Goal: Information Seeking & Learning: Understand process/instructions

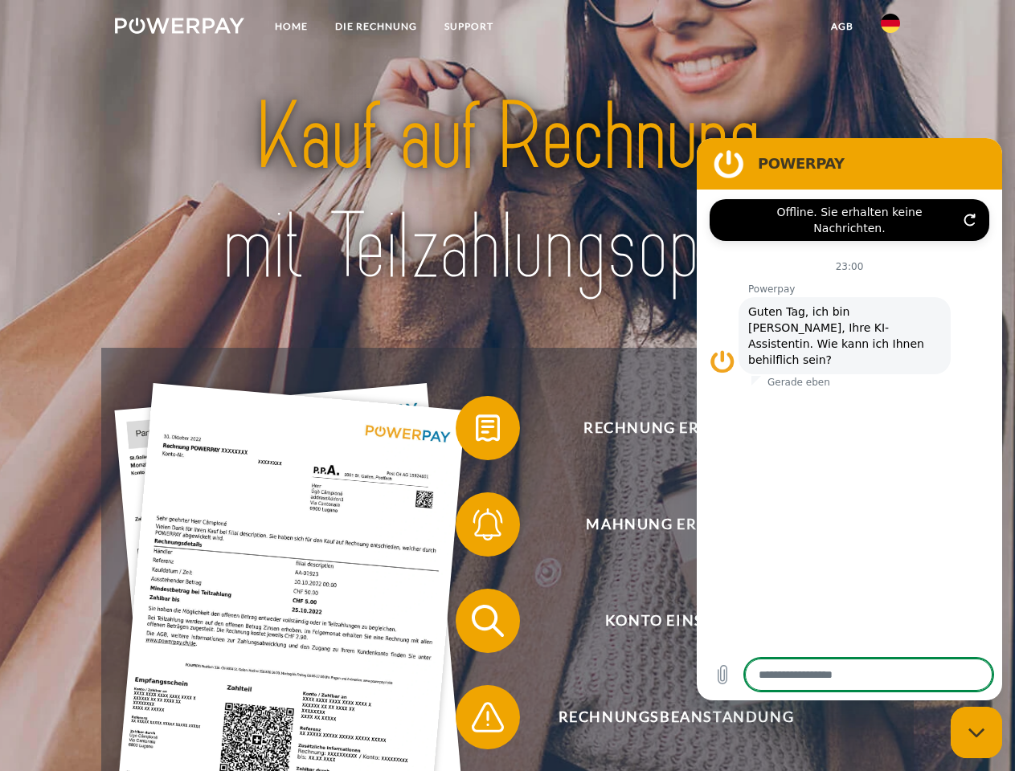
click at [179, 28] on img at bounding box center [179, 26] width 129 height 16
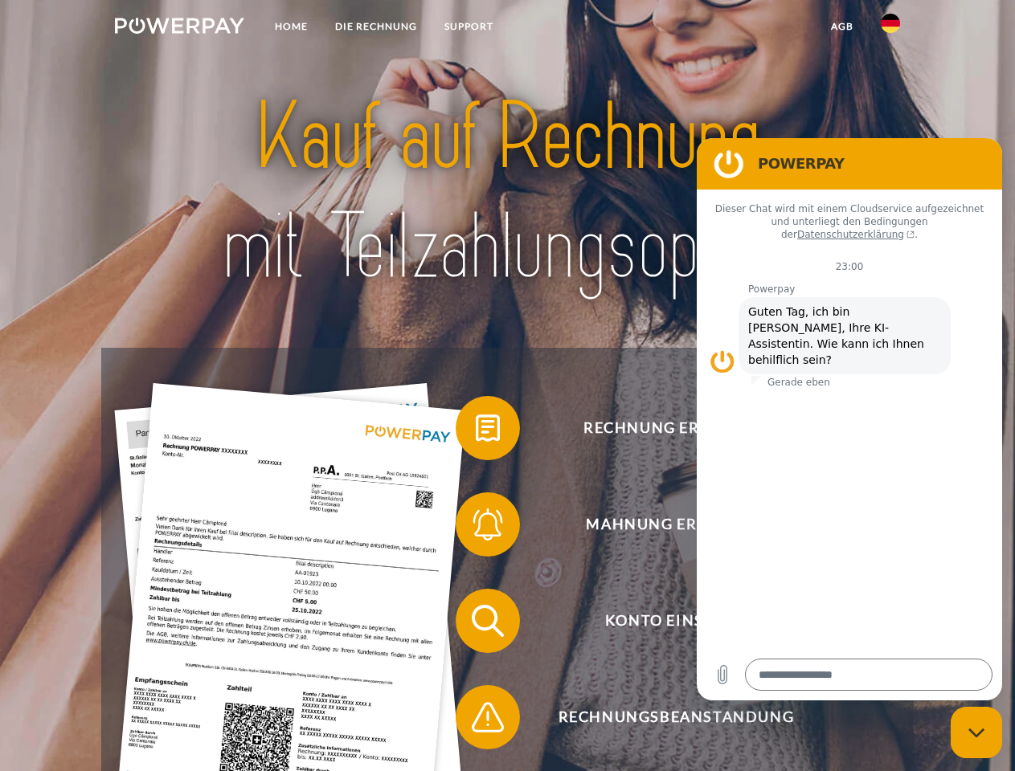
click at [890, 28] on img at bounding box center [890, 23] width 19 height 19
click at [841, 27] on link "agb" at bounding box center [842, 26] width 50 height 29
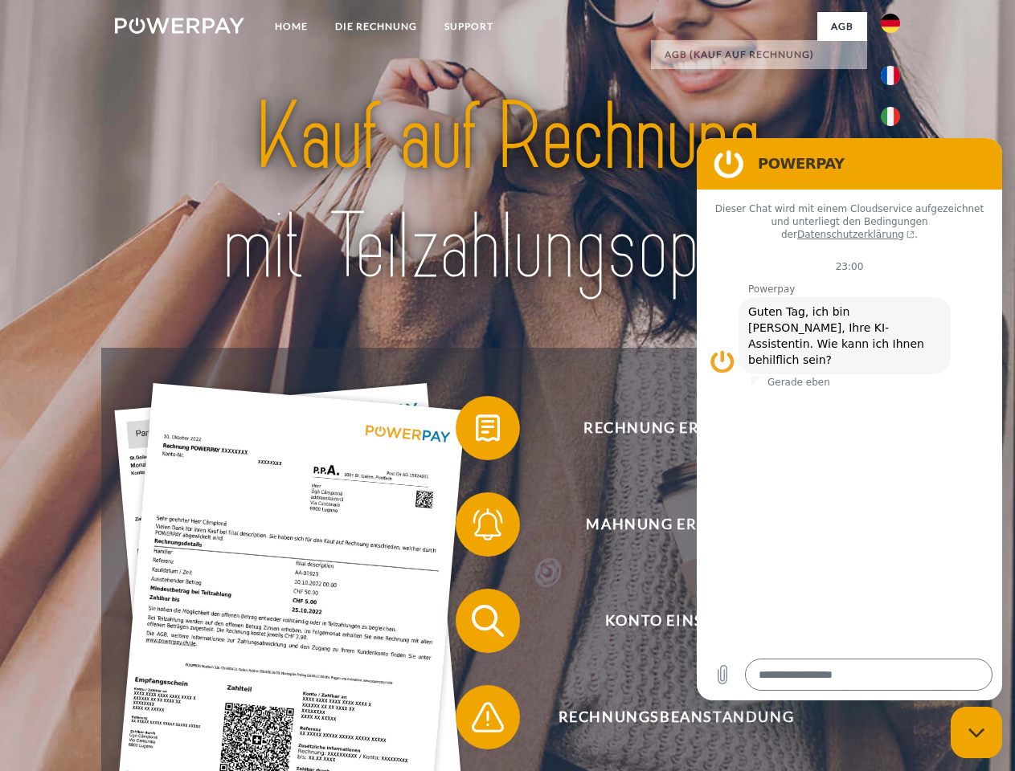
click at [476, 431] on span at bounding box center [463, 428] width 80 height 80
click at [476, 528] on span at bounding box center [463, 525] width 80 height 80
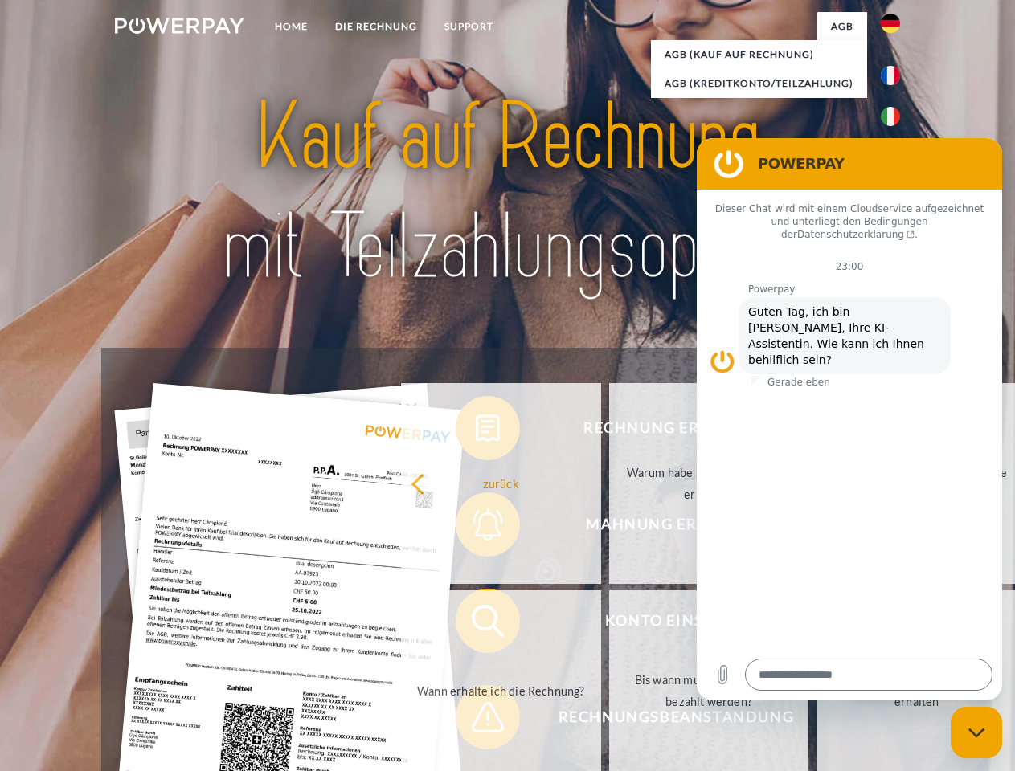
click at [609, 624] on link "Bis wann muss die Rechnung bezahlt werden?" at bounding box center [709, 691] width 200 height 201
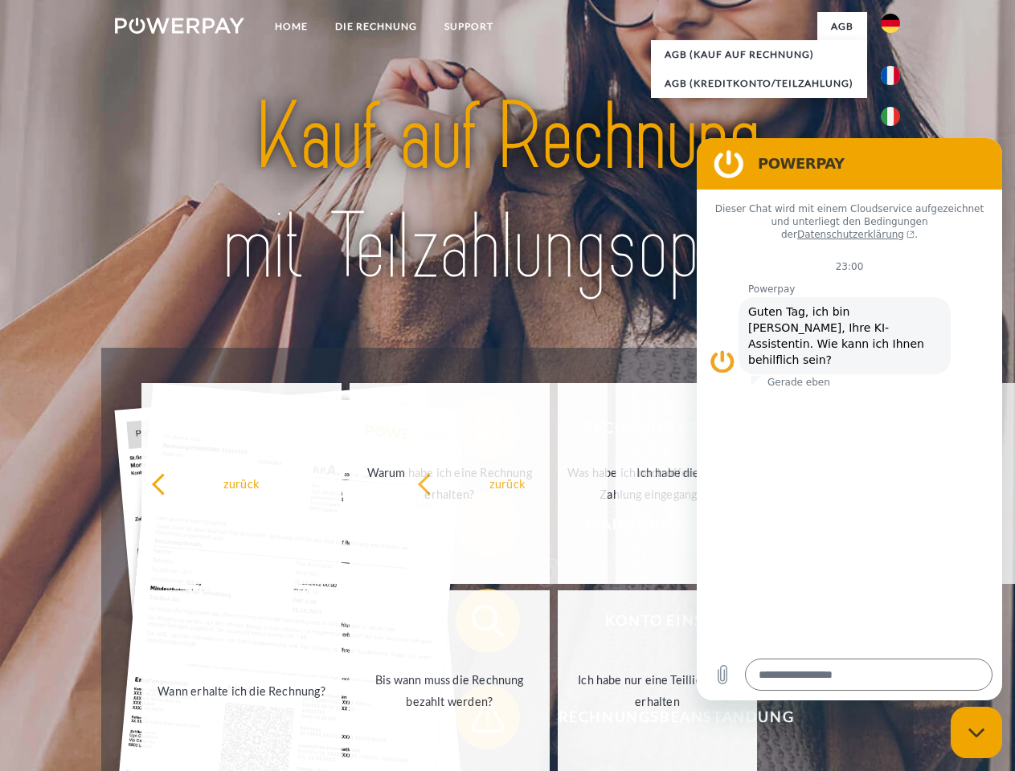
click at [476, 721] on span at bounding box center [463, 717] width 80 height 80
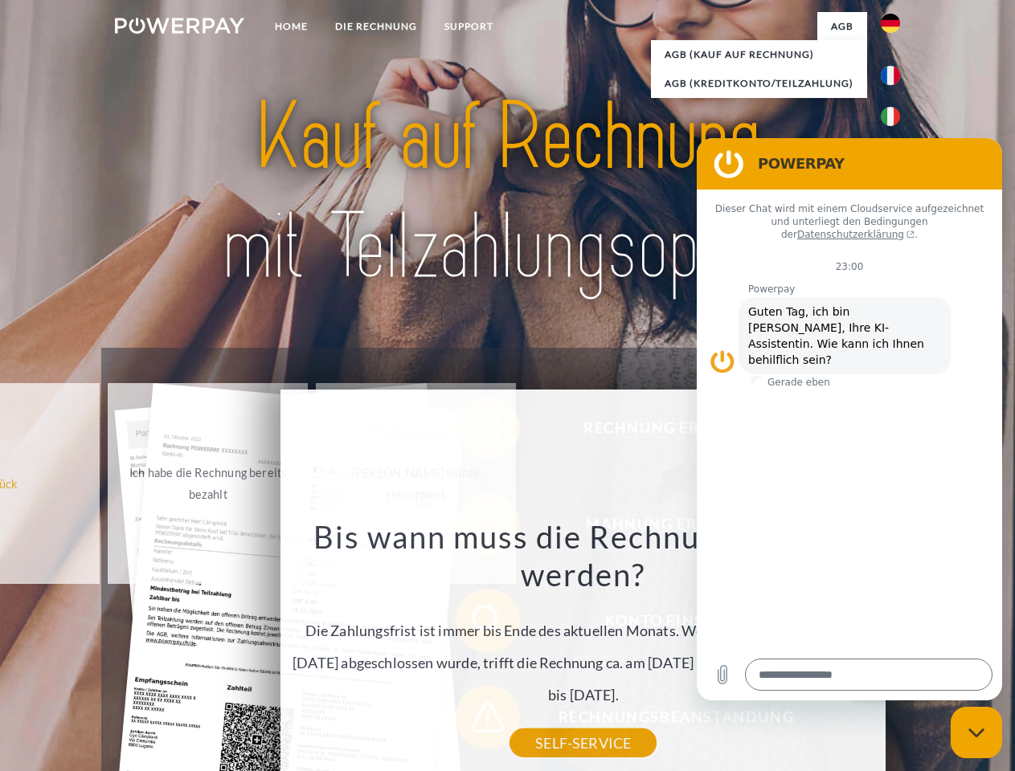
click at [976, 733] on icon "Messaging-Fenster schließen" at bounding box center [976, 733] width 17 height 10
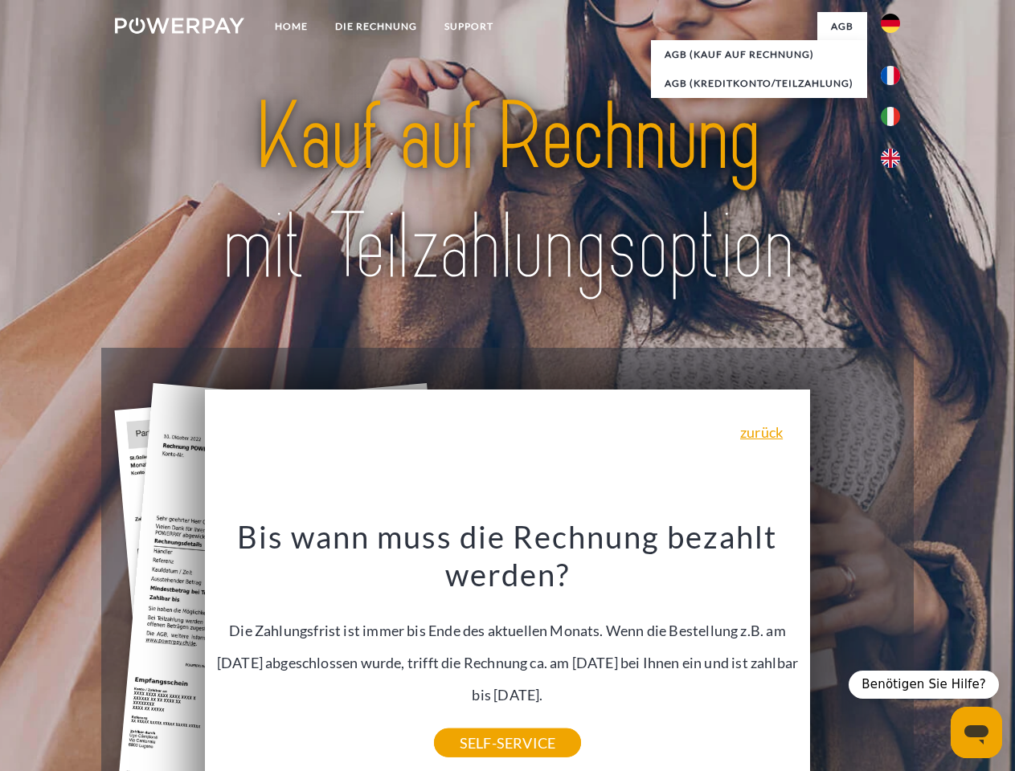
type textarea "*"
